Goal: Information Seeking & Learning: Learn about a topic

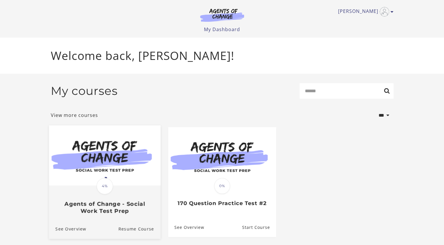
click at [113, 165] on img at bounding box center [105, 155] width 112 height 60
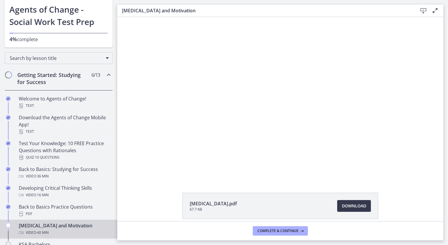
scroll to position [59, 0]
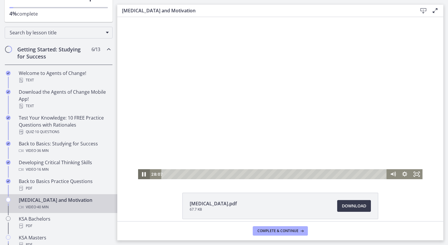
click at [140, 174] on icon "Pause" at bounding box center [144, 174] width 14 height 12
click at [139, 174] on icon "Play Video" at bounding box center [145, 174] width 12 height 10
click at [143, 173] on icon "Pause" at bounding box center [144, 174] width 3 height 4
click at [143, 175] on icon "Play Video" at bounding box center [144, 174] width 3 height 4
click at [140, 172] on icon "Pause" at bounding box center [144, 174] width 14 height 12
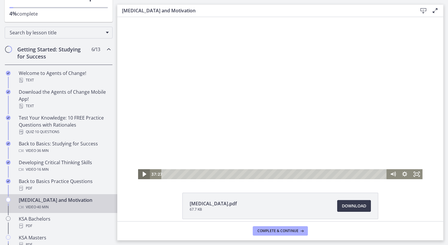
click at [140, 175] on icon "Play Video" at bounding box center [145, 174] width 14 height 12
click at [143, 173] on icon "Pause" at bounding box center [144, 174] width 3 height 4
click at [143, 174] on icon "Play Video" at bounding box center [145, 174] width 4 height 5
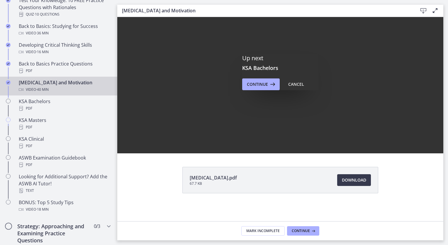
scroll to position [0, 0]
click at [264, 84] on span "Continue" at bounding box center [257, 84] width 21 height 7
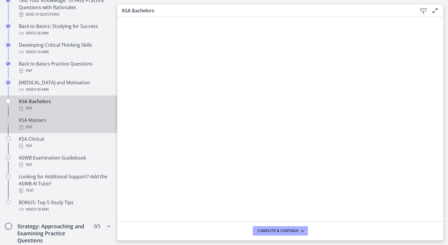
click at [37, 121] on div "KSA Masters PDF" at bounding box center [65, 124] width 92 height 14
click at [67, 104] on div "KSA Bachelors PDF" at bounding box center [65, 105] width 92 height 14
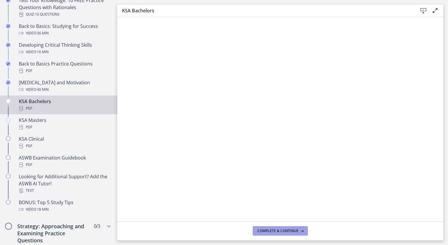
click at [284, 231] on span "Complete & continue" at bounding box center [278, 230] width 41 height 5
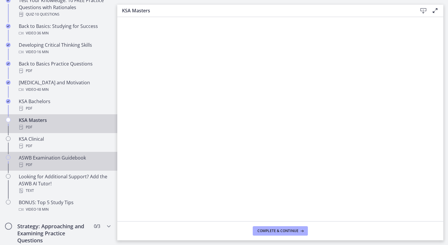
scroll to position [205, 0]
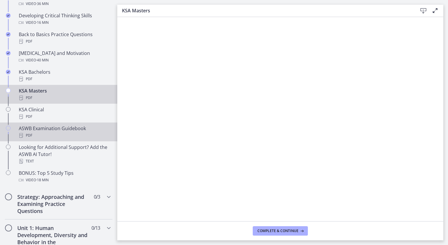
click at [59, 131] on div "ASWB Examination Guidebook PDF" at bounding box center [65, 132] width 92 height 14
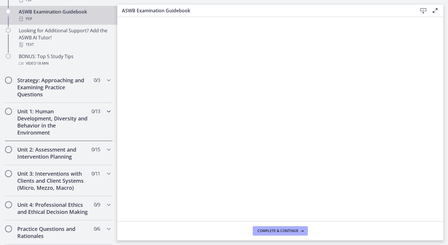
scroll to position [323, 0]
click at [56, 89] on h2 "Strategy: Approaching and Examining Practice Questions" at bounding box center [53, 86] width 72 height 21
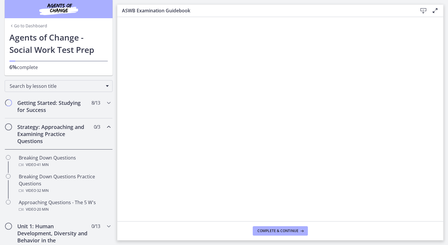
scroll to position [0, 0]
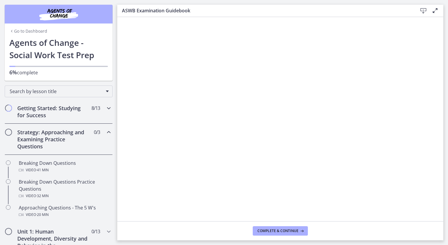
click at [58, 103] on div "Getting Started: Studying for Success 8 / 13 Completed" at bounding box center [59, 111] width 108 height 24
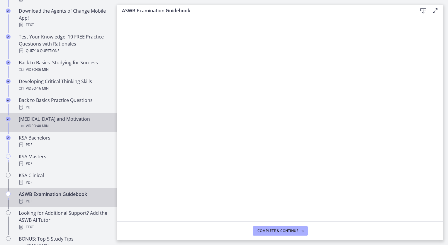
scroll to position [147, 0]
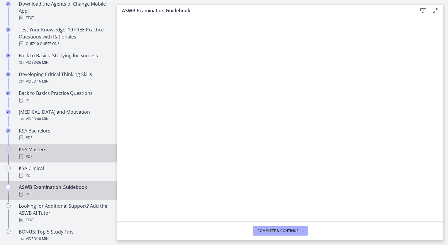
click at [42, 151] on div "KSA Masters PDF" at bounding box center [65, 153] width 92 height 14
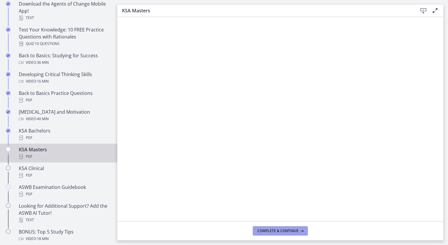
click at [273, 231] on span "Complete & continue" at bounding box center [278, 230] width 41 height 5
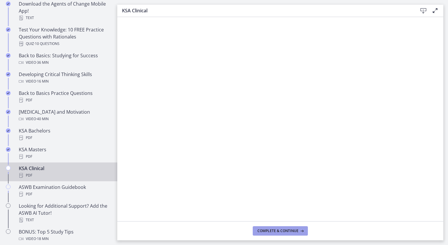
click at [270, 228] on button "Complete & continue" at bounding box center [280, 230] width 55 height 9
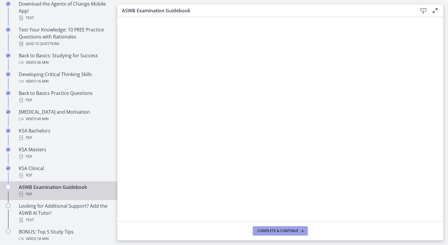
click at [270, 227] on button "Complete & continue" at bounding box center [280, 230] width 55 height 9
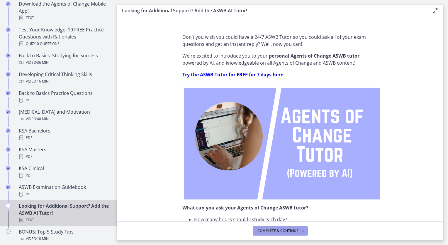
click at [270, 229] on span "Complete & continue" at bounding box center [278, 230] width 41 height 5
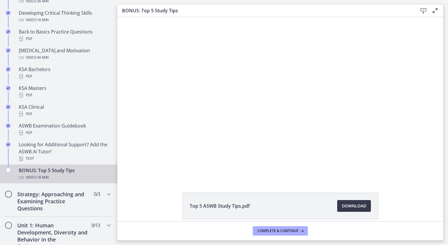
scroll to position [207, 0]
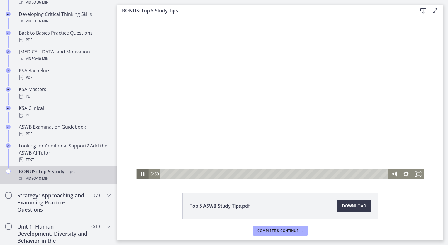
click at [141, 172] on icon "Pause" at bounding box center [142, 174] width 12 height 10
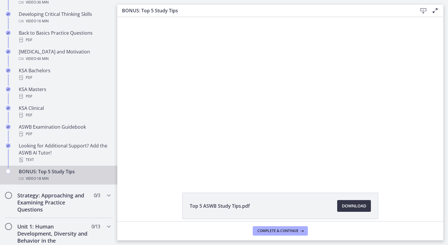
click at [350, 204] on span "Download Opens in a new window" at bounding box center [354, 205] width 24 height 7
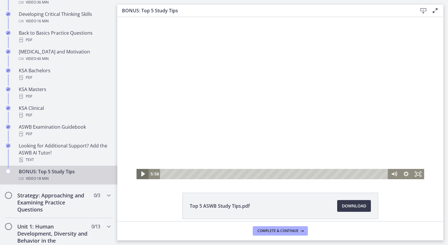
click at [138, 173] on icon "Play Video" at bounding box center [143, 174] width 14 height 12
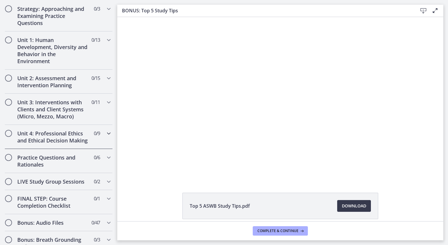
scroll to position [383, 0]
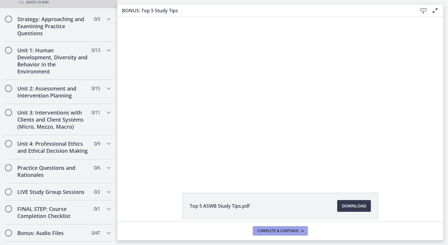
click at [299, 234] on button "Complete & continue" at bounding box center [280, 230] width 55 height 9
